Goal: Find specific page/section: Find specific page/section

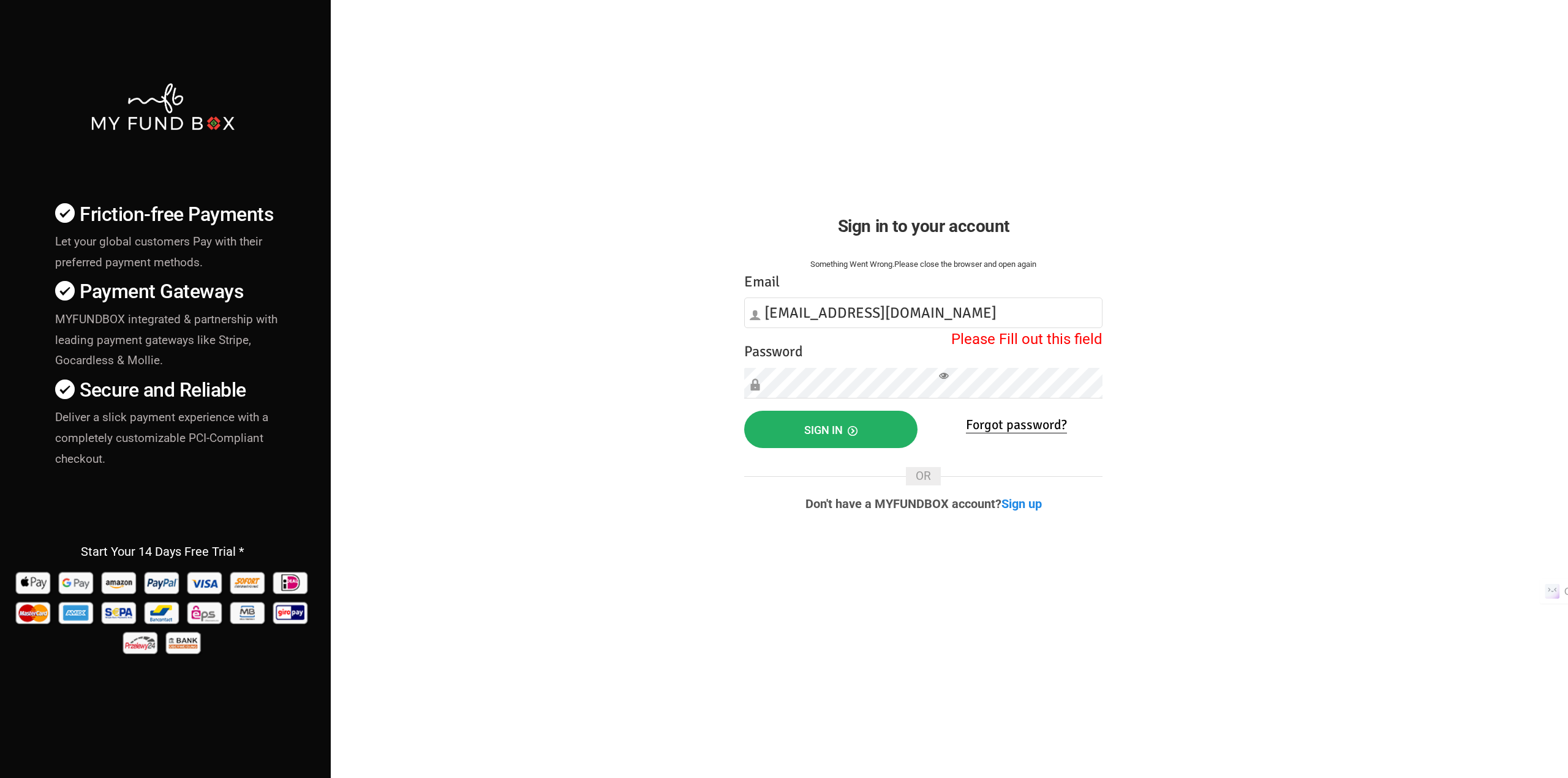
click at [789, 433] on button "Sign in" at bounding box center [831, 429] width 173 height 37
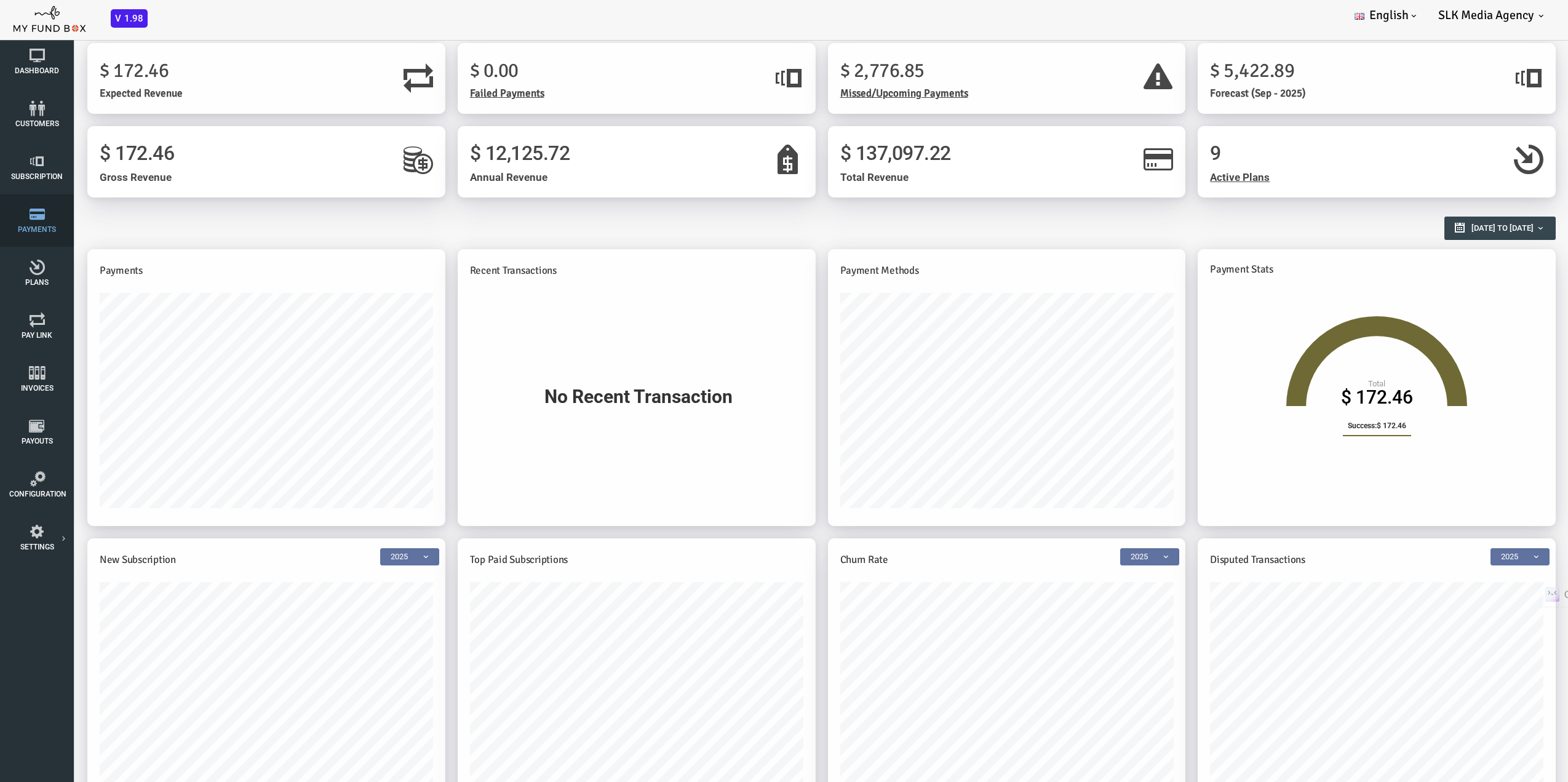
click at [33, 222] on icon at bounding box center [37, 214] width 55 height 15
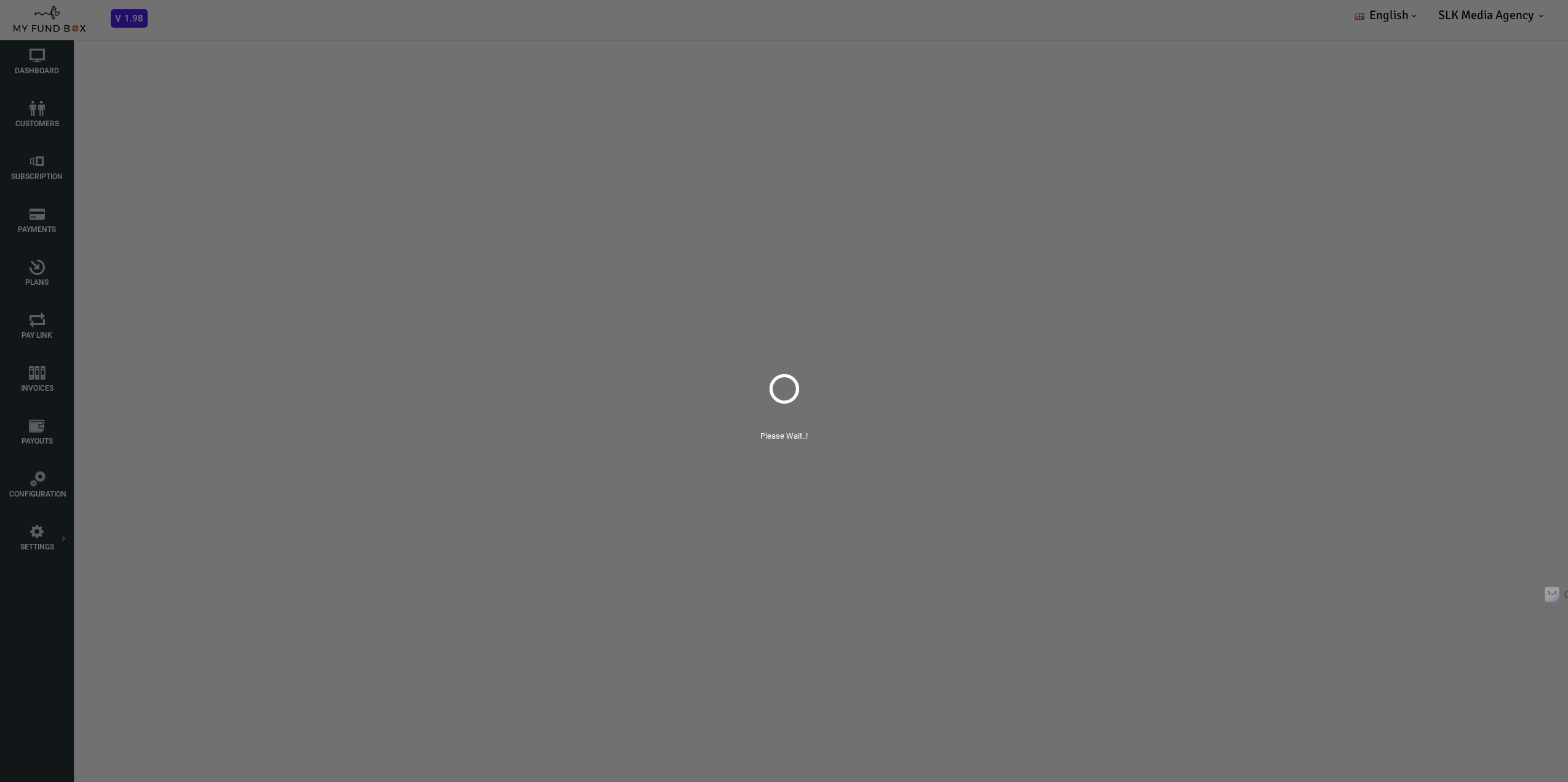
click at [28, 269] on div "Please Wait..!" at bounding box center [784, 391] width 1568 height 782
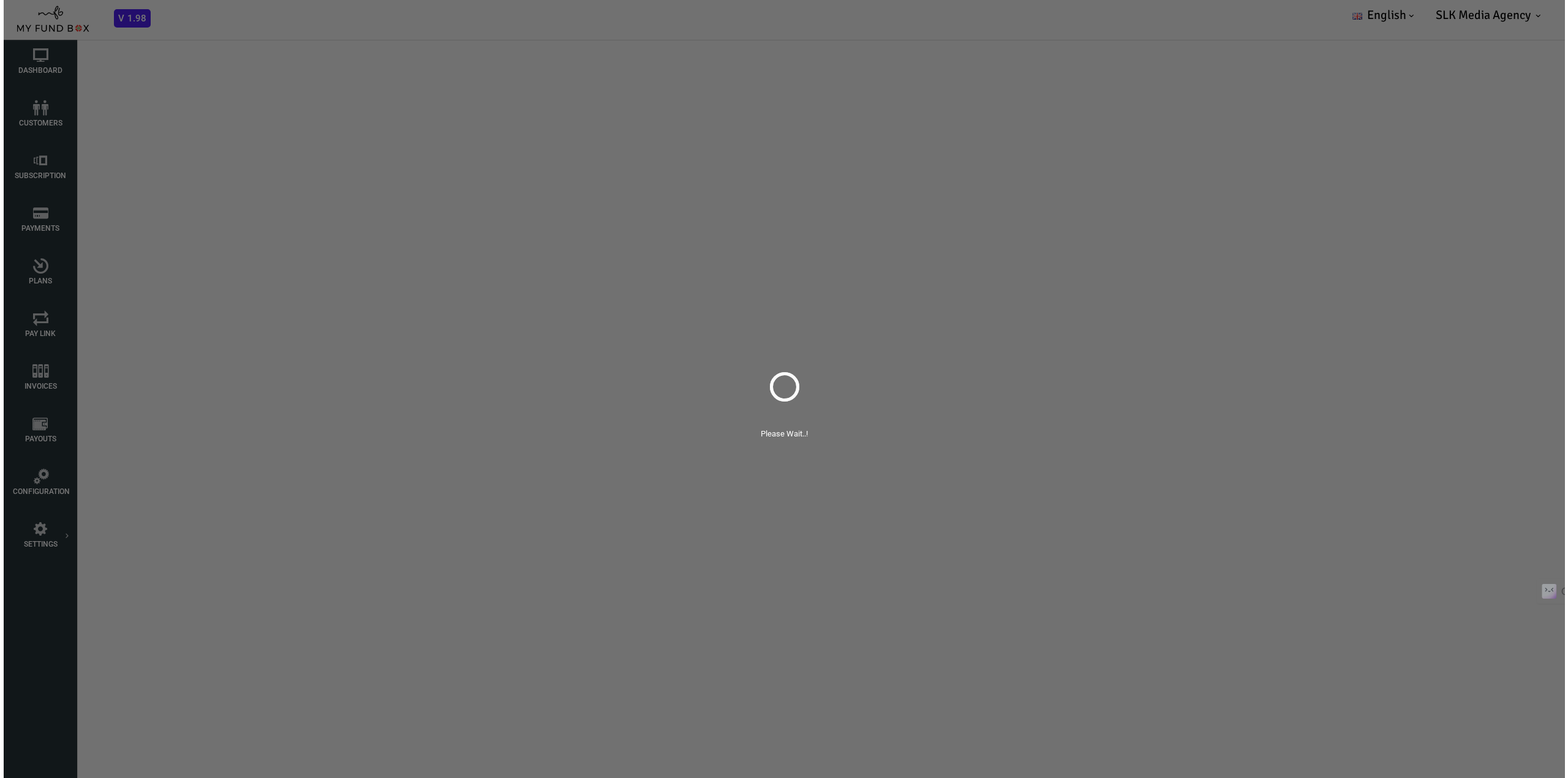
select select "100"
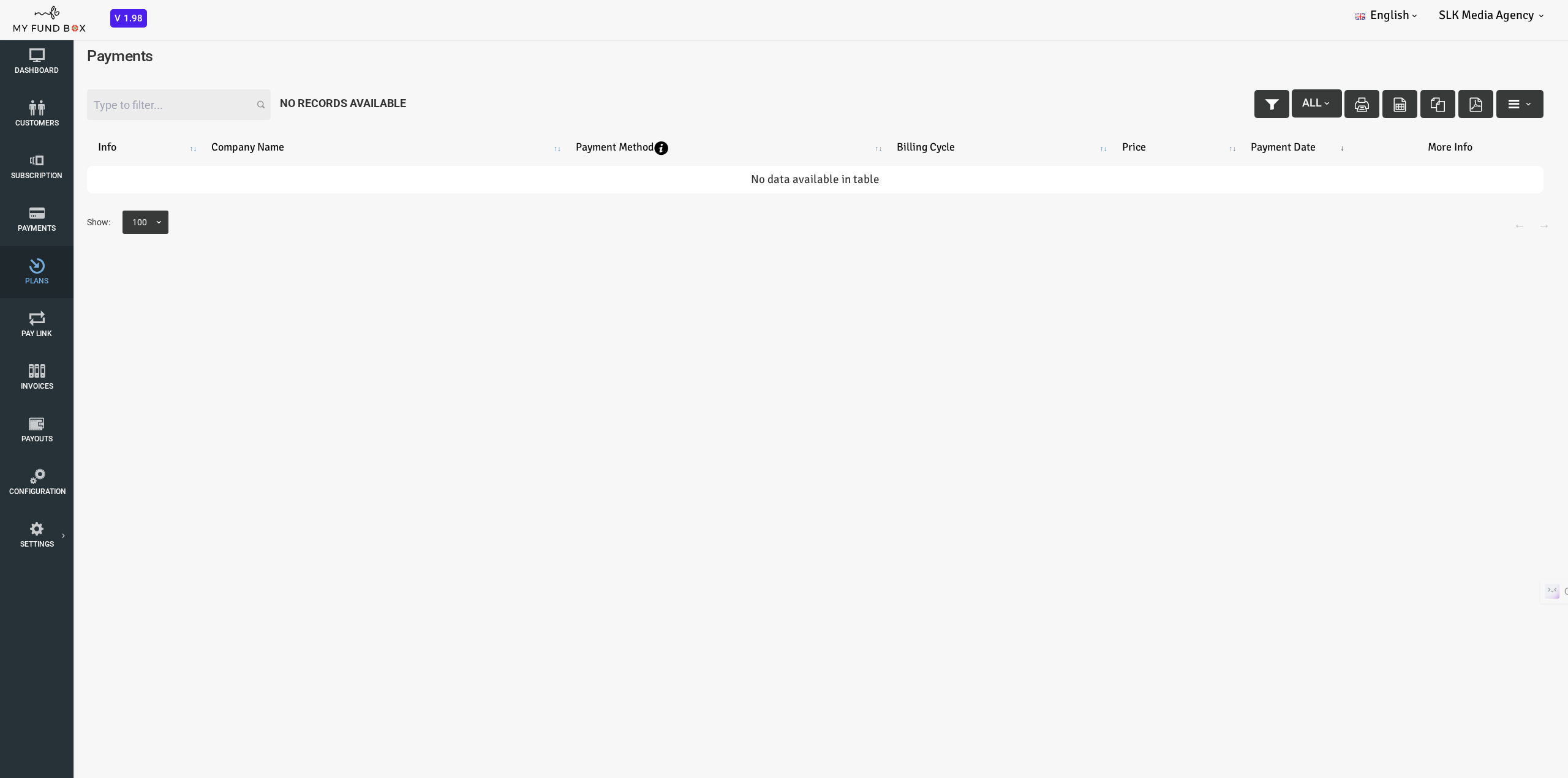
click at [30, 267] on icon at bounding box center [37, 266] width 55 height 15
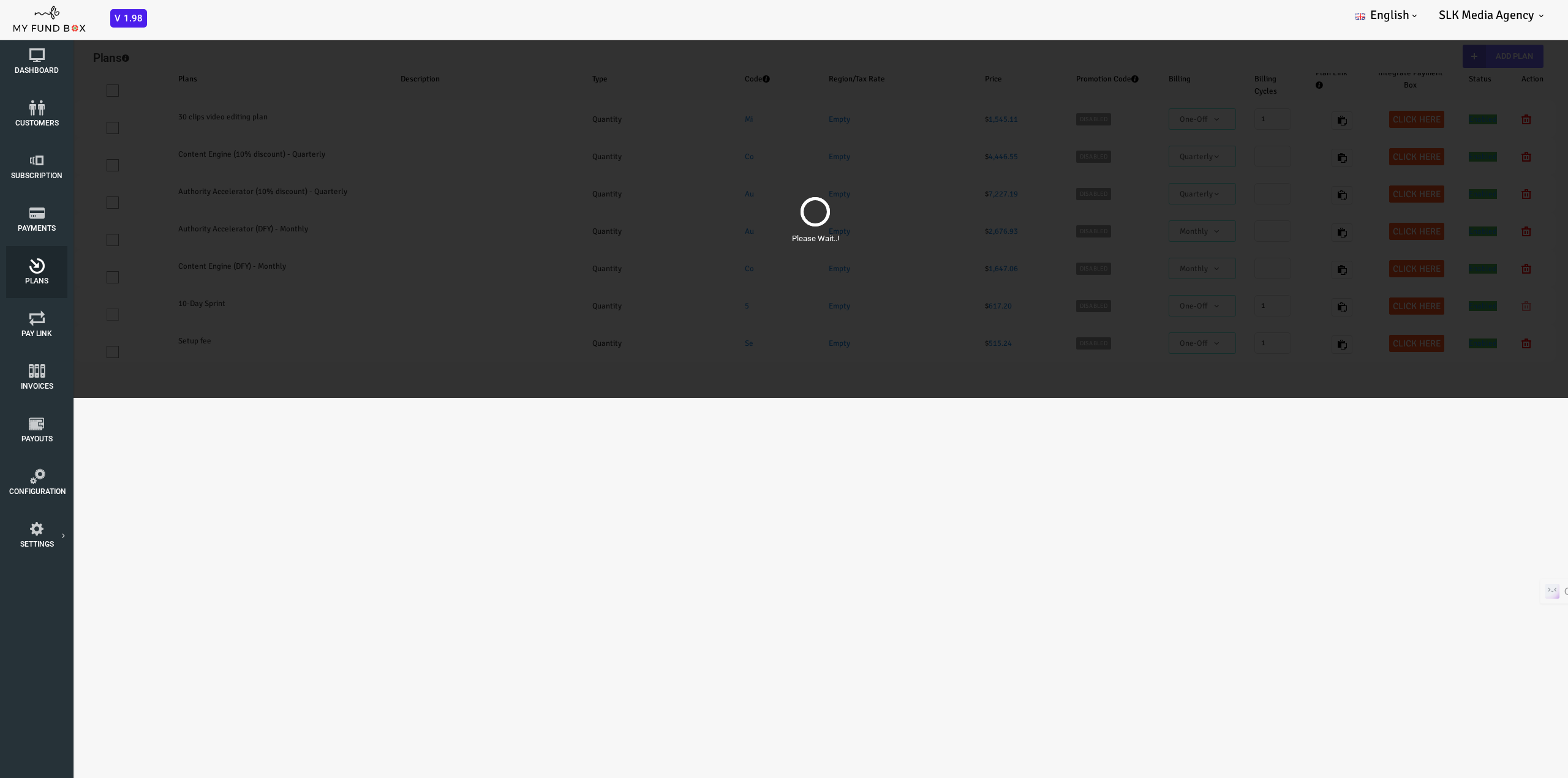
select select "100"
